Goal: Information Seeking & Learning: Learn about a topic

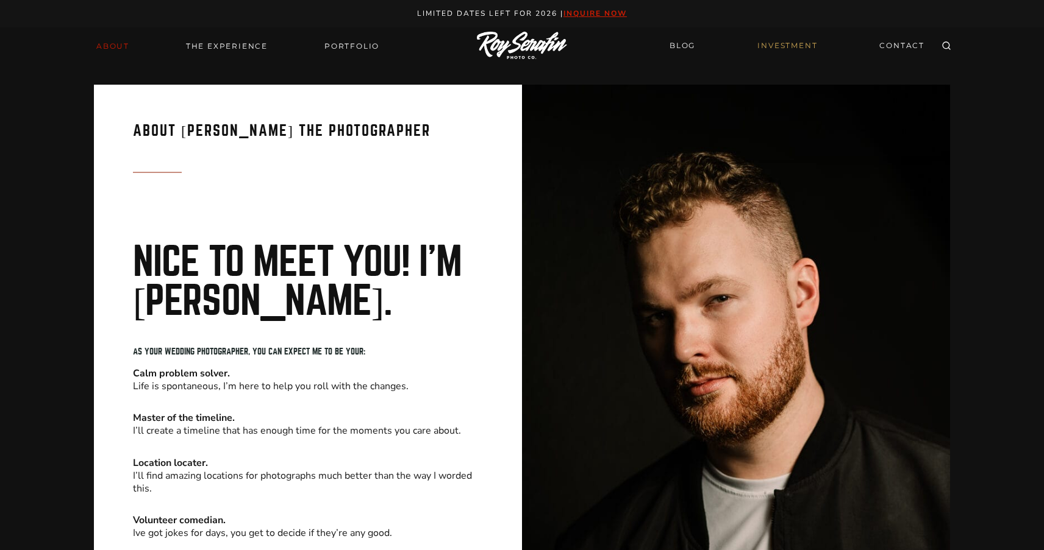
click at [773, 43] on link "INVESTMENT" at bounding box center [787, 45] width 74 height 21
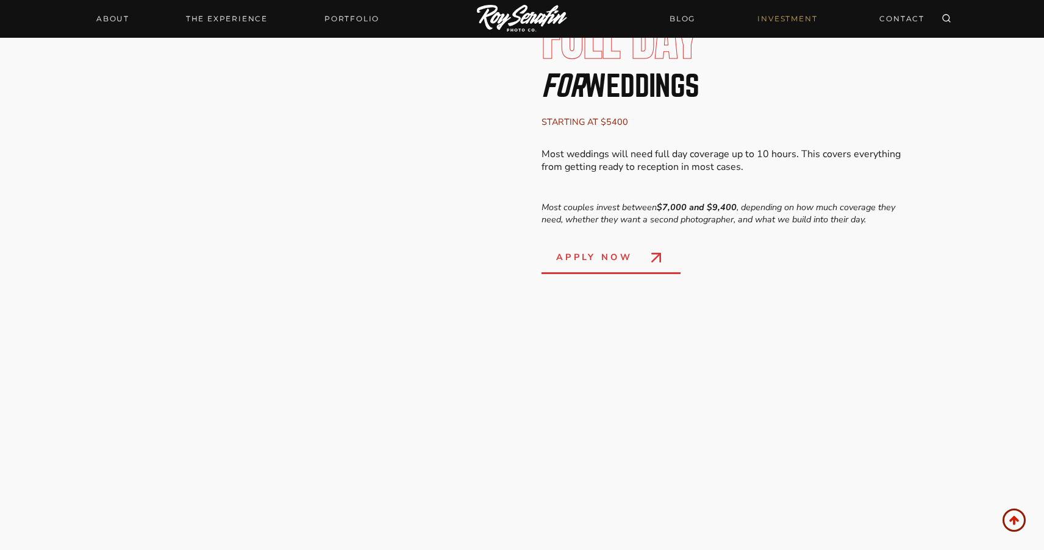
scroll to position [2234, 0]
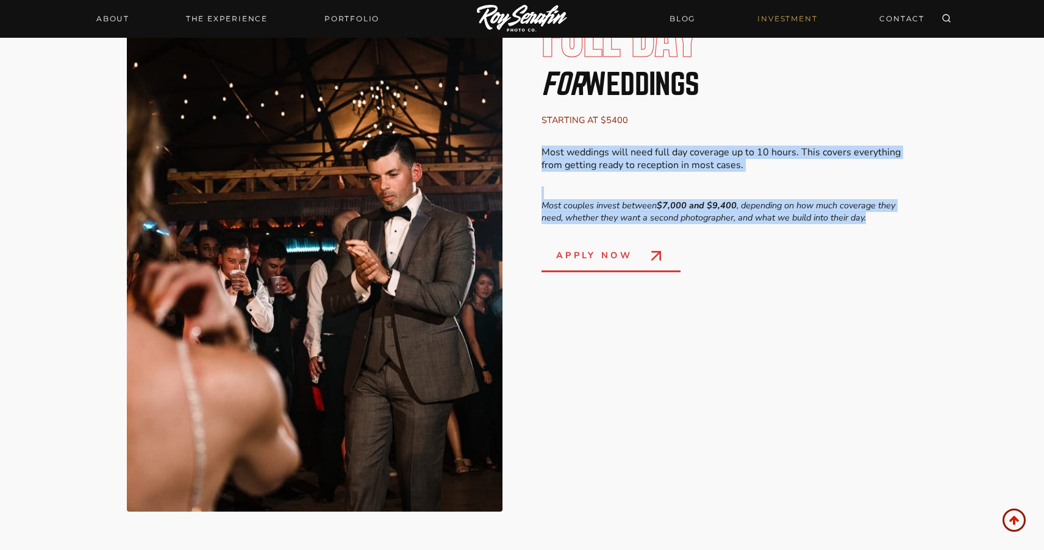
drag, startPoint x: 538, startPoint y: 153, endPoint x: 865, endPoint y: 235, distance: 336.8
click at [897, 219] on div "Full Day for Weddings starting at $5400 Most weddings will need full day covera…" at bounding box center [521, 262] width 887 height 598
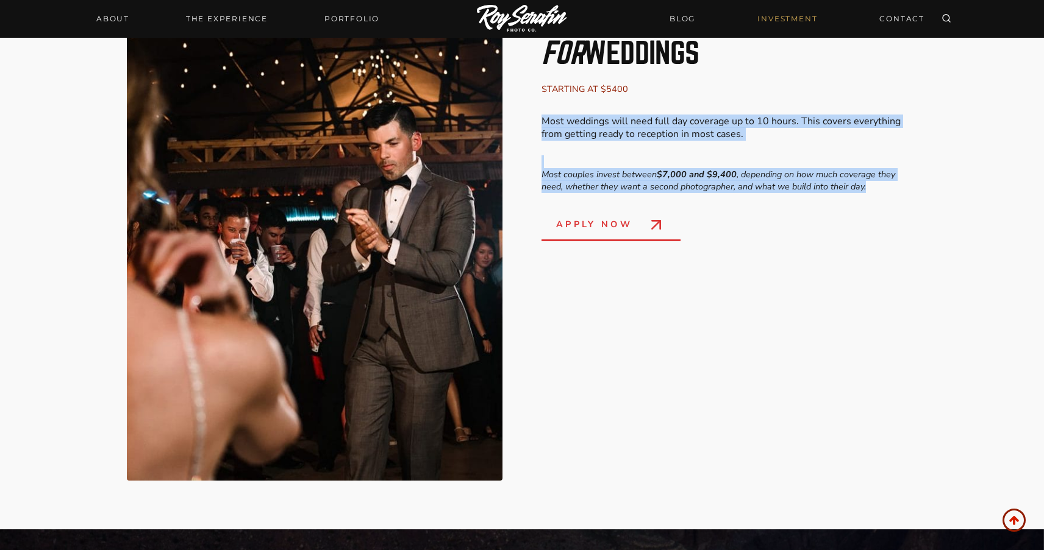
scroll to position [2210, 0]
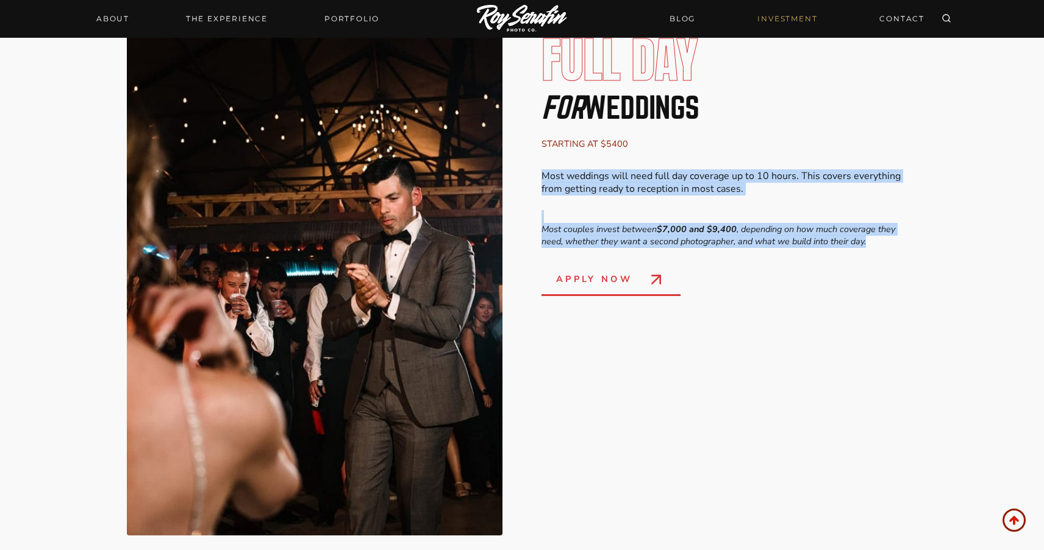
copy div "Most weddings will need full day coverage up to 10 hours. This covers everythin…"
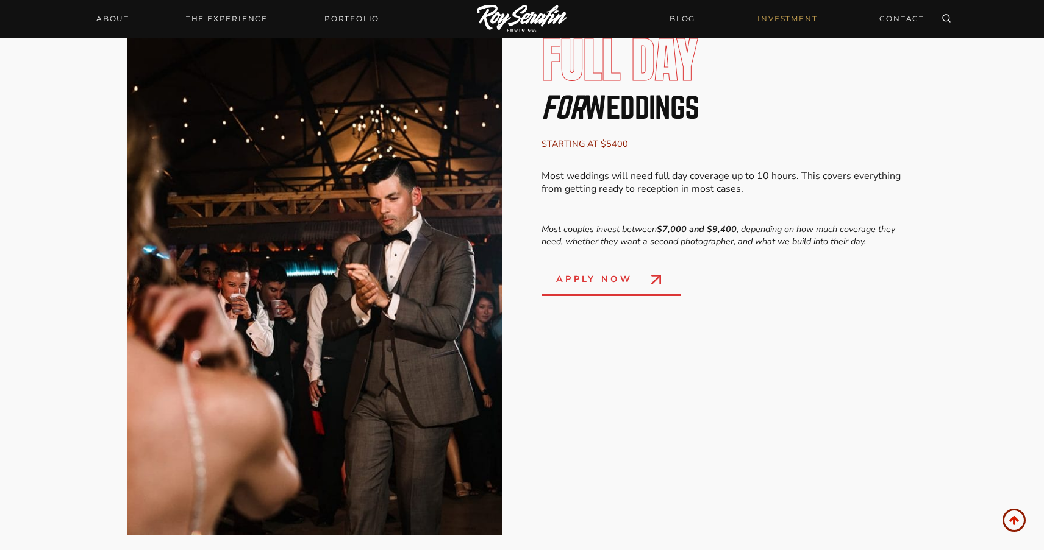
click at [697, 200] on div "Full Day for Weddings starting at $5400 Most weddings will need full day covera…" at bounding box center [729, 165] width 376 height 261
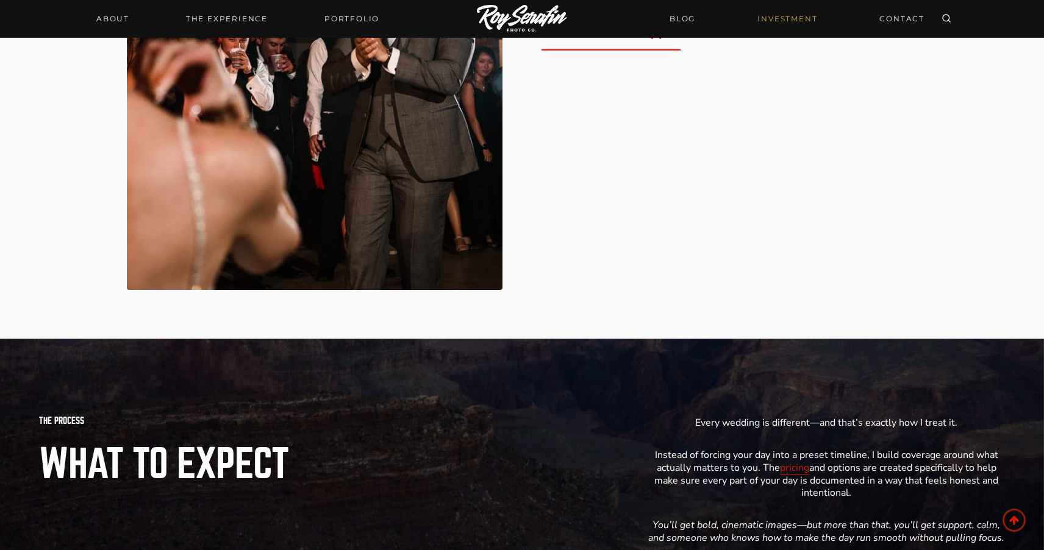
scroll to position [2593, 0]
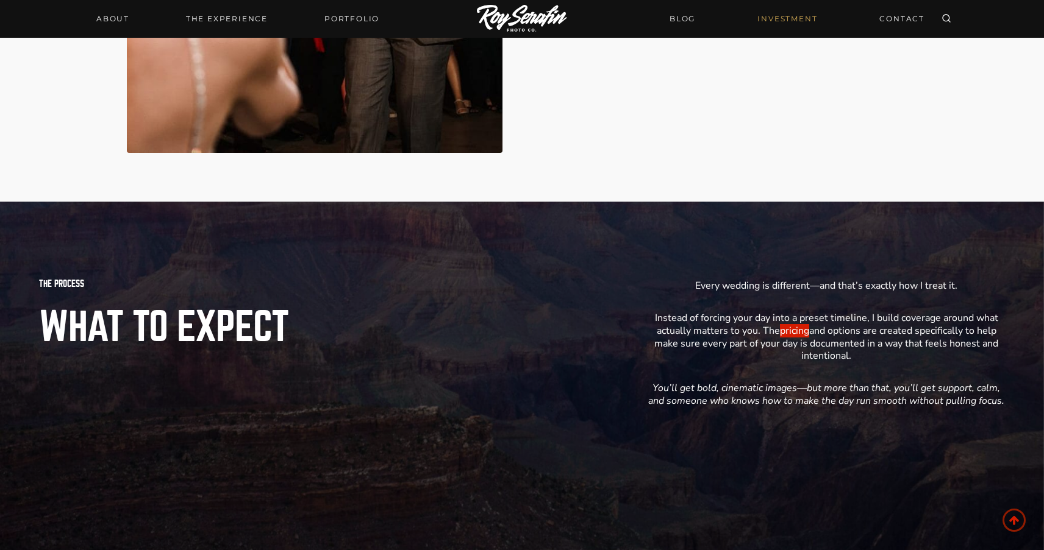
click at [802, 331] on link "pricing" at bounding box center [794, 330] width 29 height 13
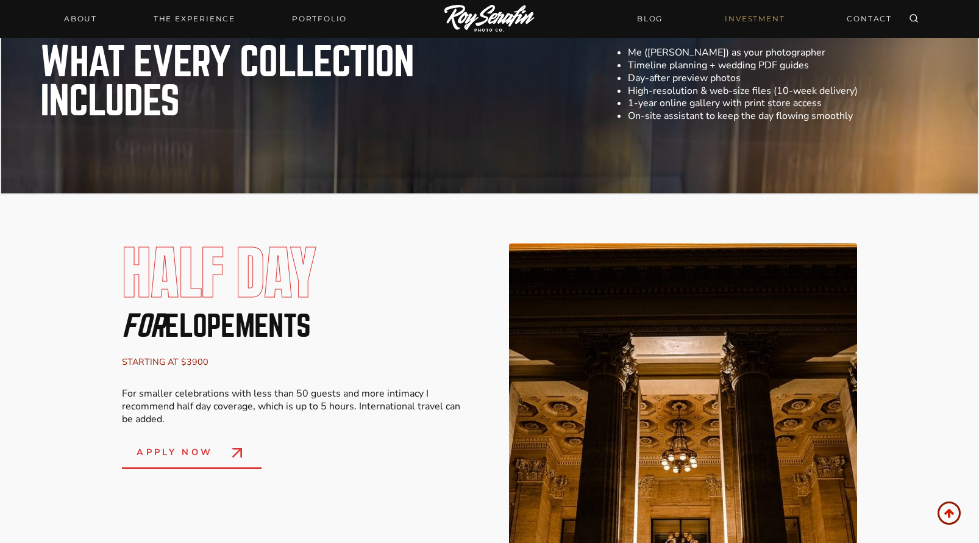
scroll to position [964, 0]
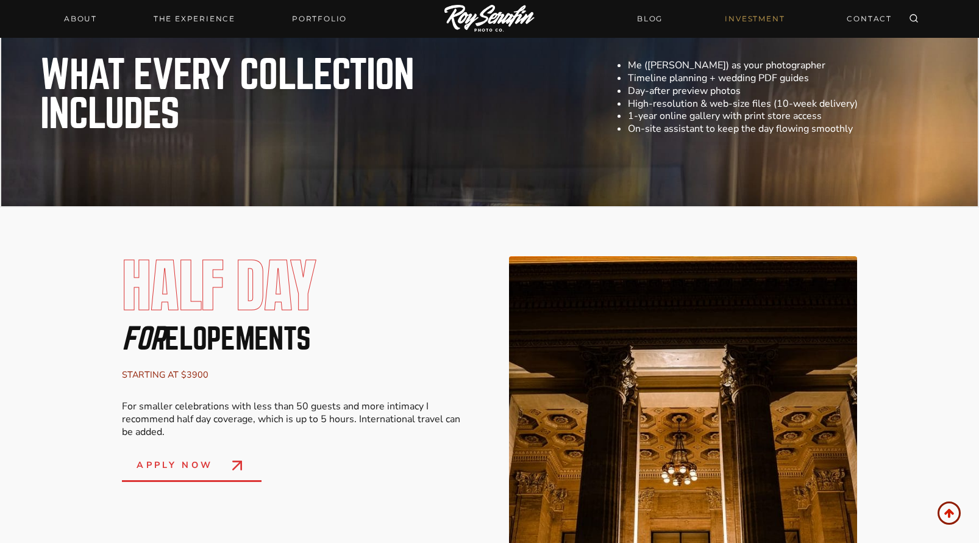
click at [491, 23] on img at bounding box center [489, 19] width 90 height 29
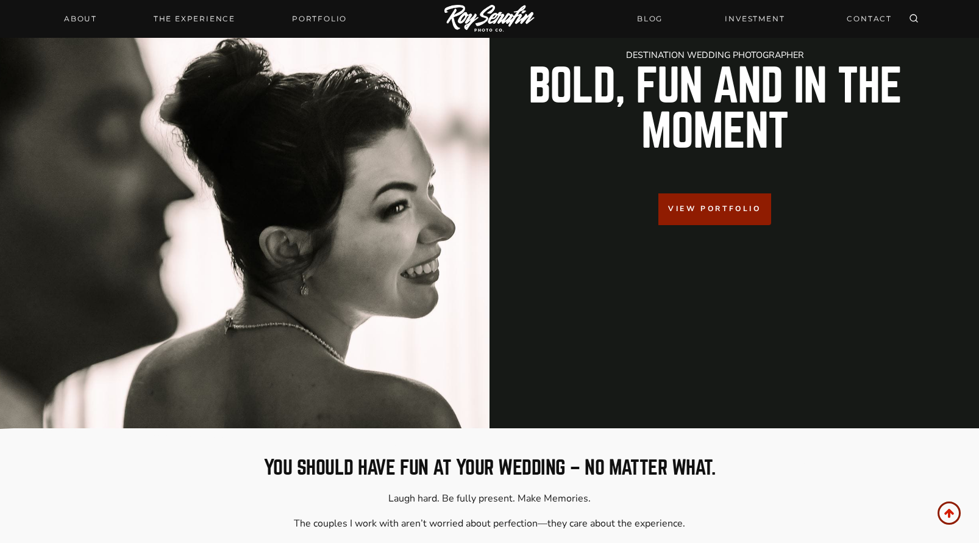
scroll to position [179, 0]
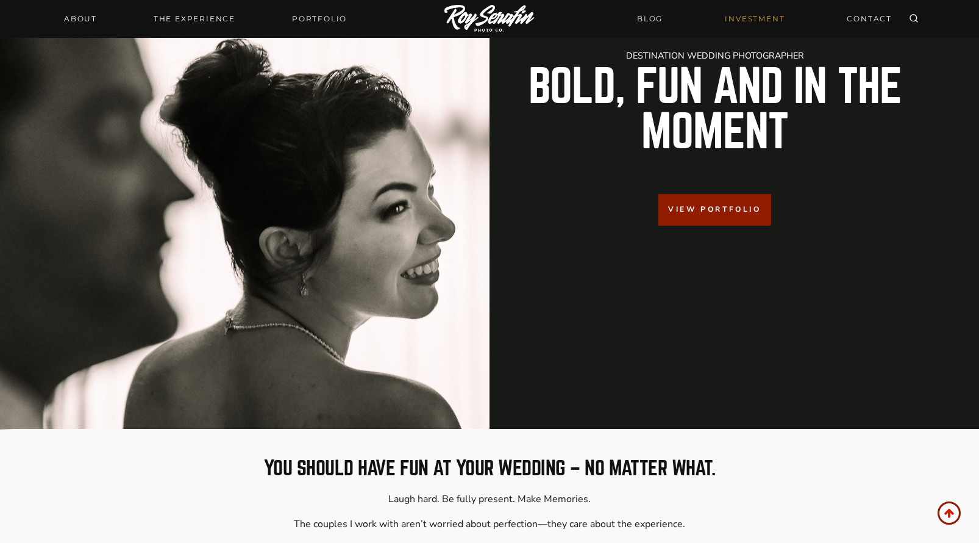
click at [785, 20] on link "INVESTMENT" at bounding box center [754, 18] width 74 height 21
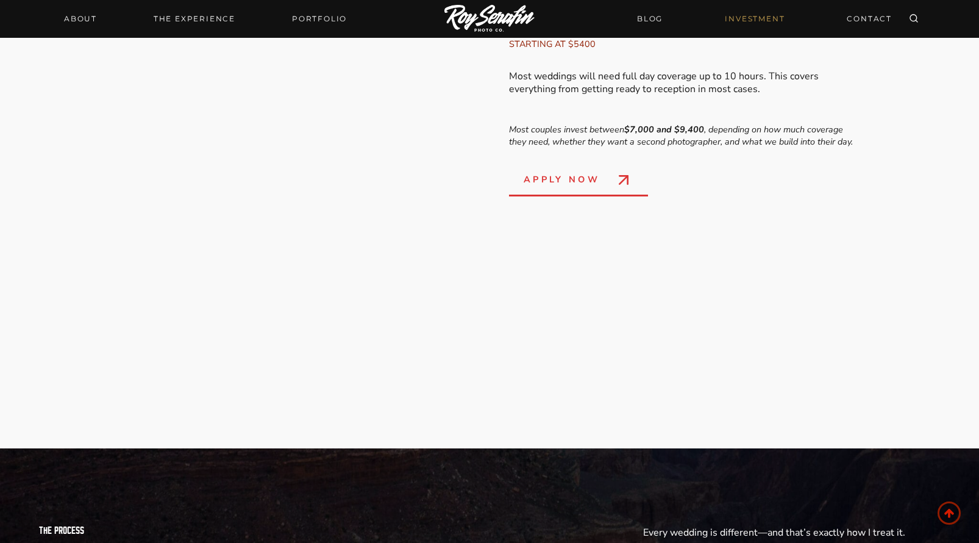
scroll to position [2226, 0]
